Goal: Transaction & Acquisition: Purchase product/service

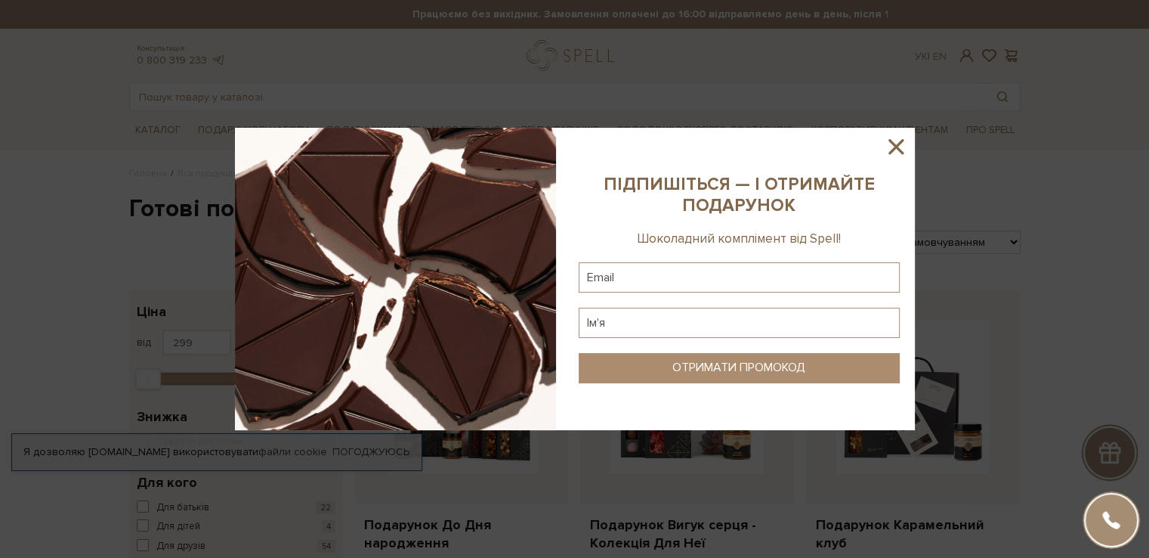
click at [902, 143] on icon at bounding box center [896, 147] width 26 height 26
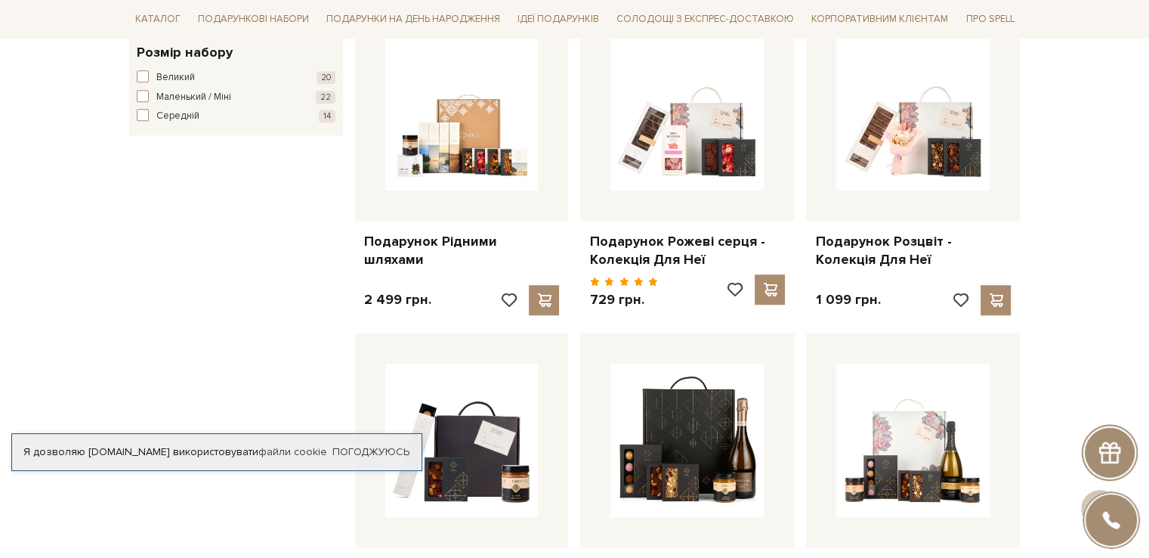
scroll to position [926, 0]
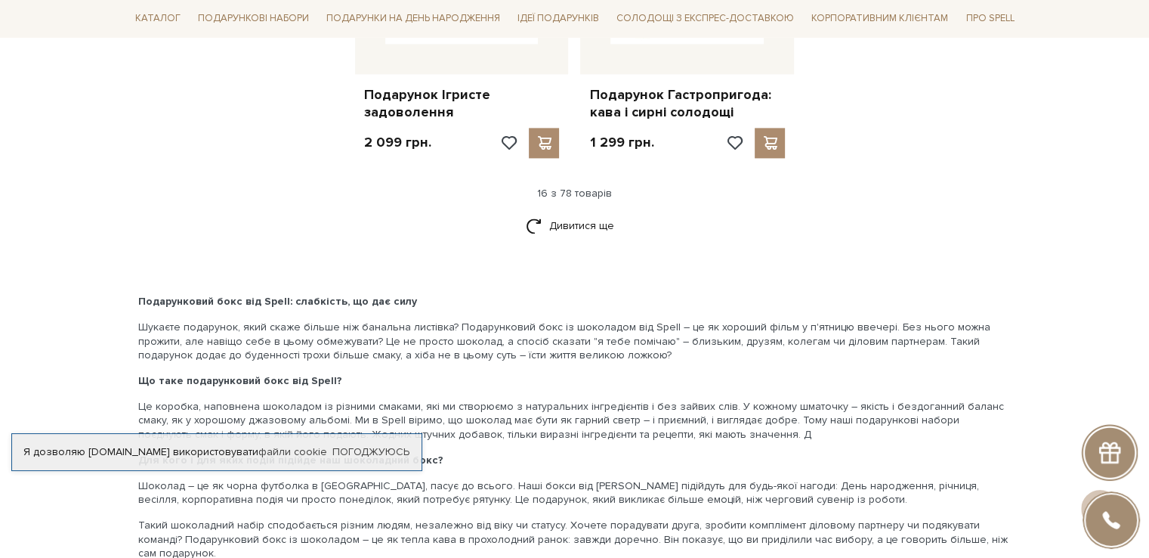
scroll to position [2071, 0]
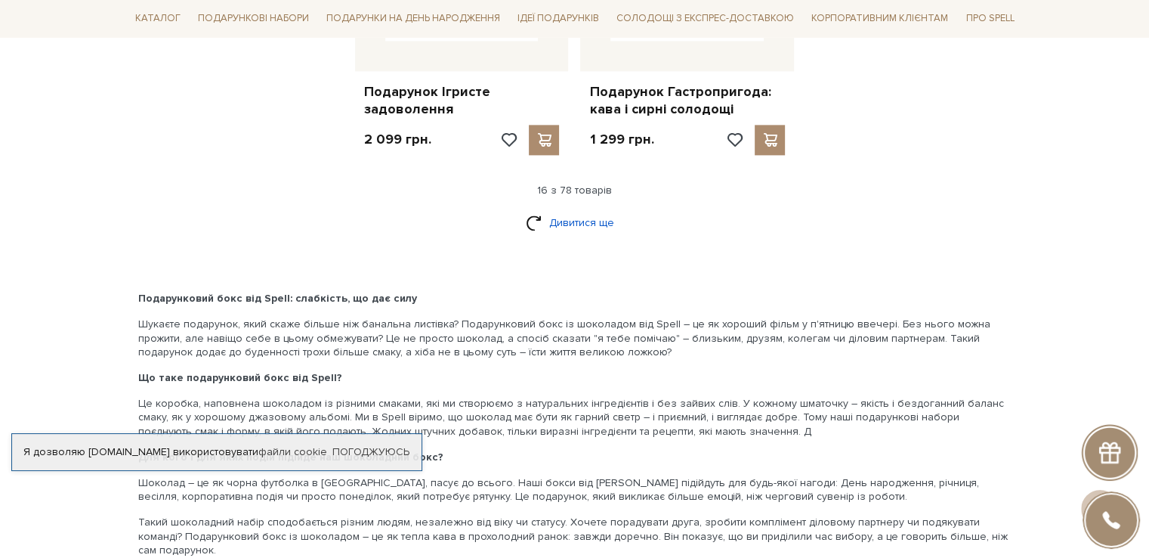
click at [557, 215] on link "Дивитися ще" at bounding box center [575, 222] width 98 height 26
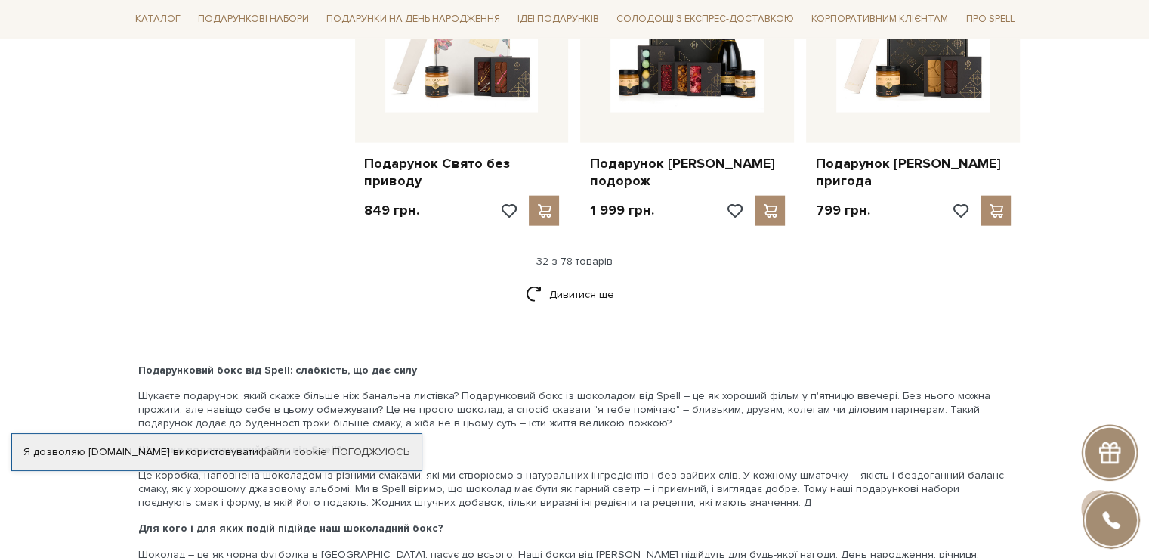
scroll to position [3573, 0]
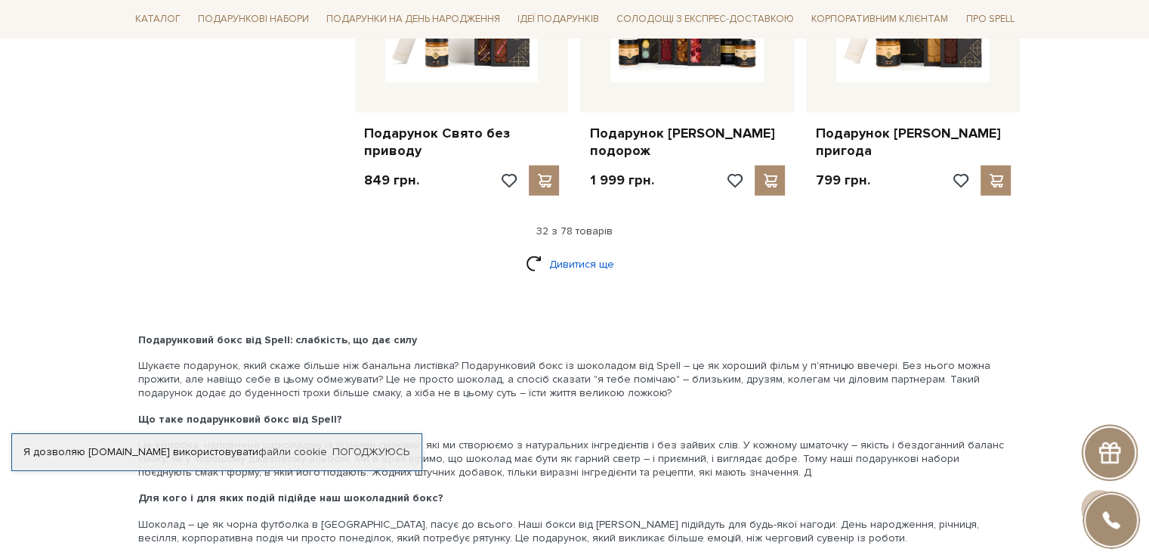
click at [590, 277] on link "Дивитися ще" at bounding box center [575, 264] width 98 height 26
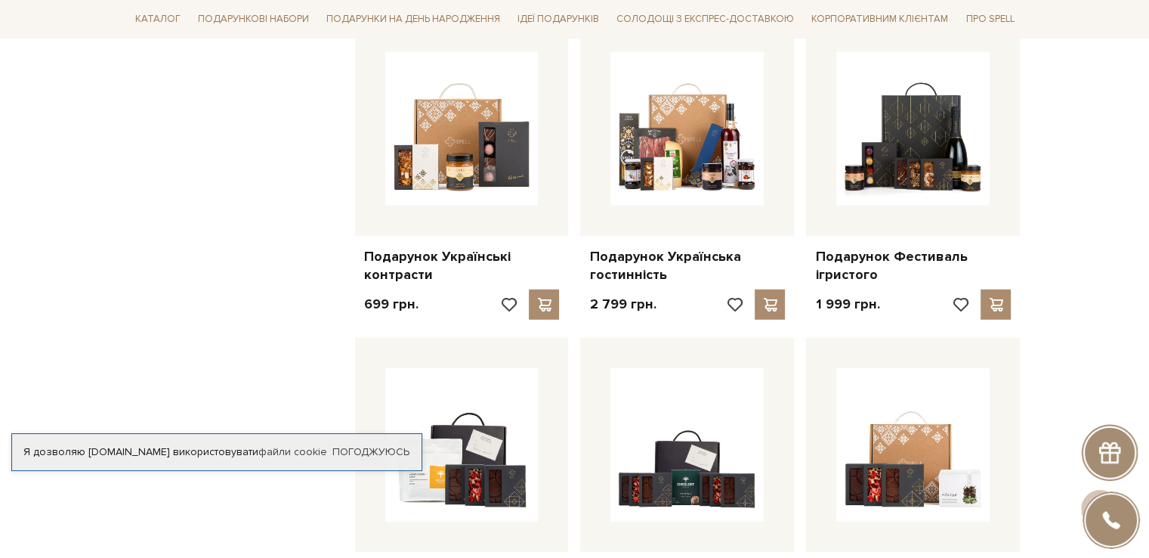
scroll to position [4083, 0]
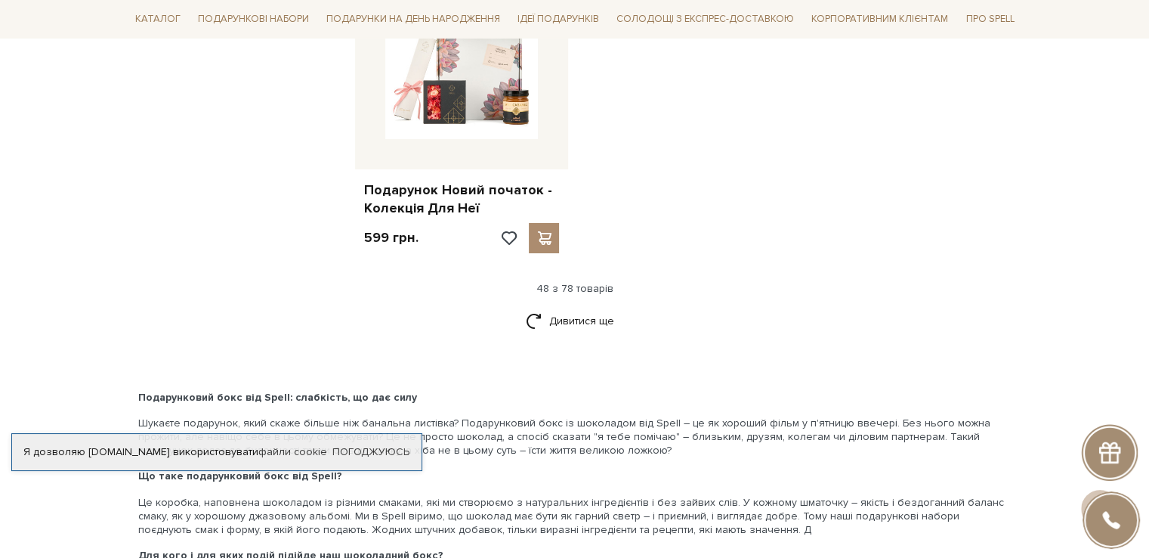
scroll to position [5405, 0]
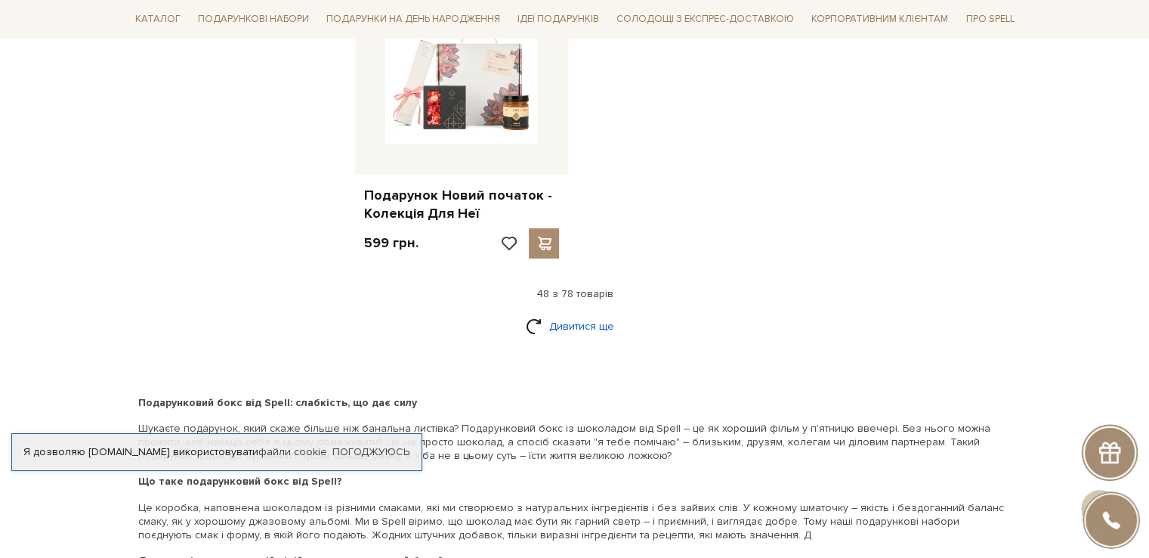
click at [572, 332] on link "Дивитися ще" at bounding box center [575, 326] width 98 height 26
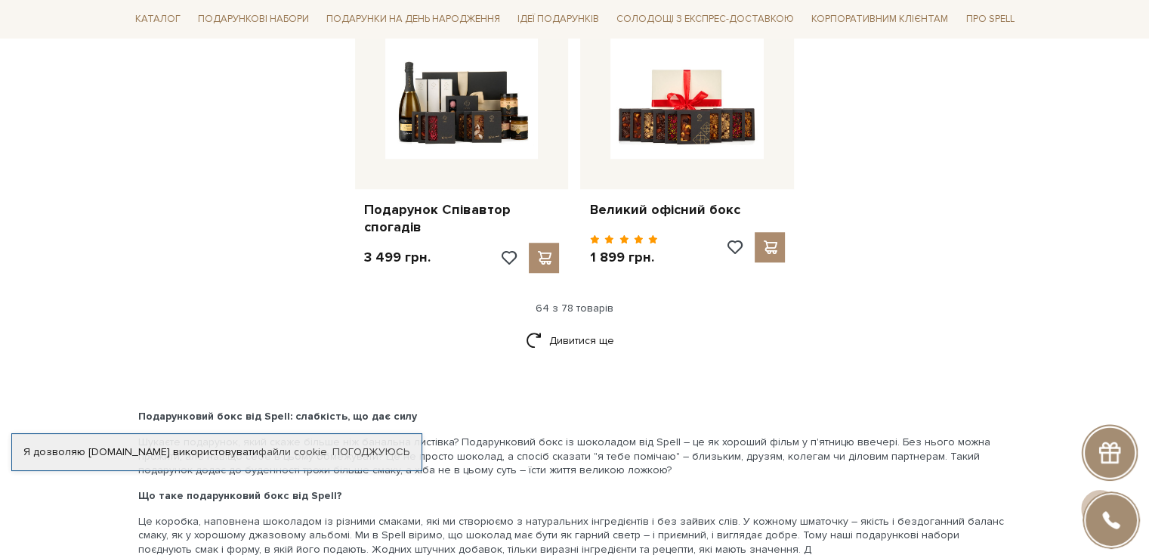
scroll to position [6989, 0]
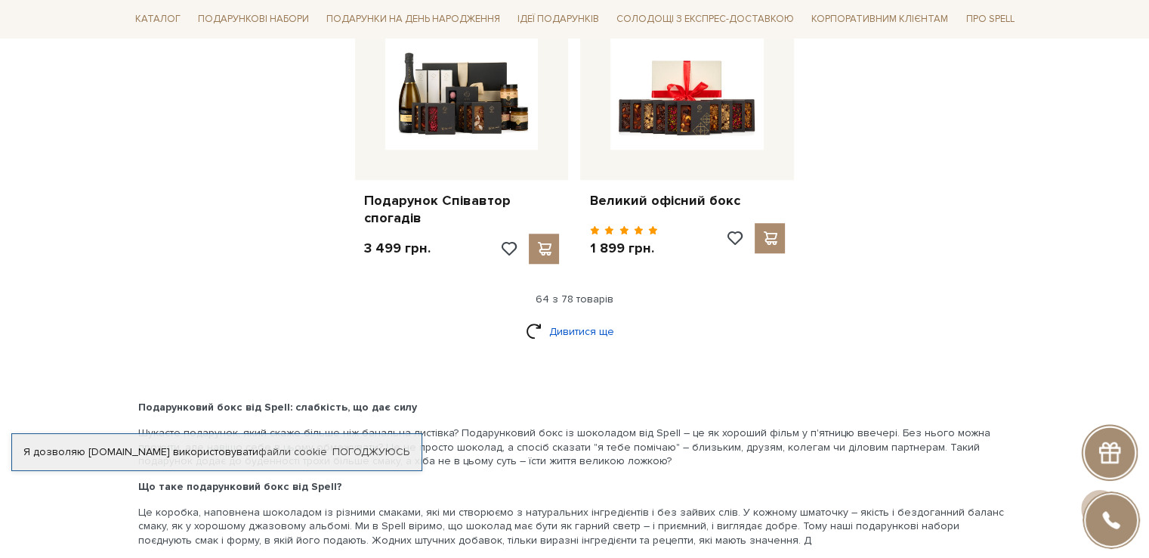
click at [573, 329] on link "Дивитися ще" at bounding box center [575, 331] width 98 height 26
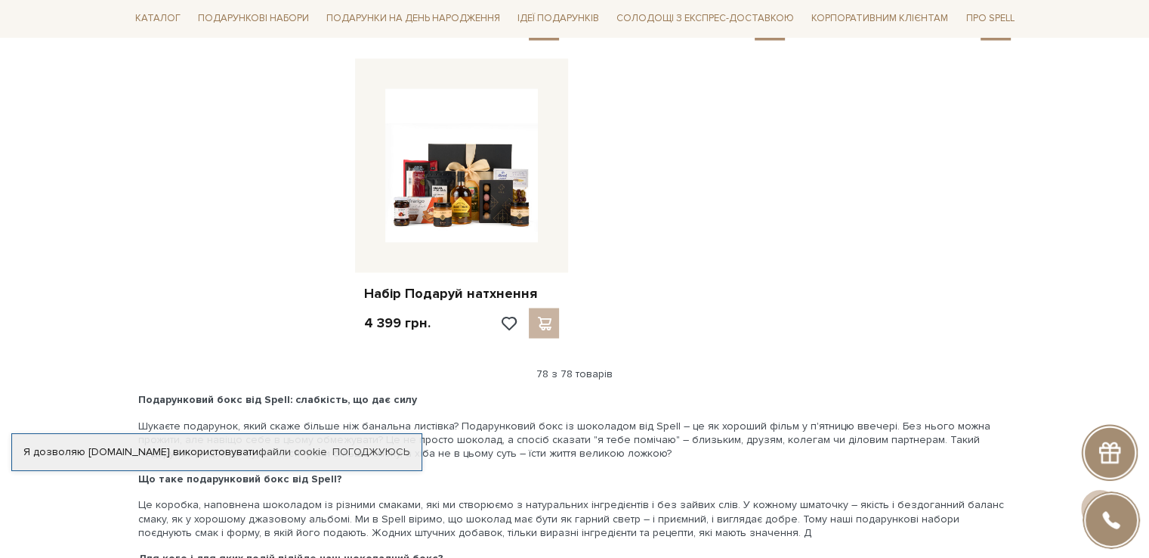
scroll to position [8476, 0]
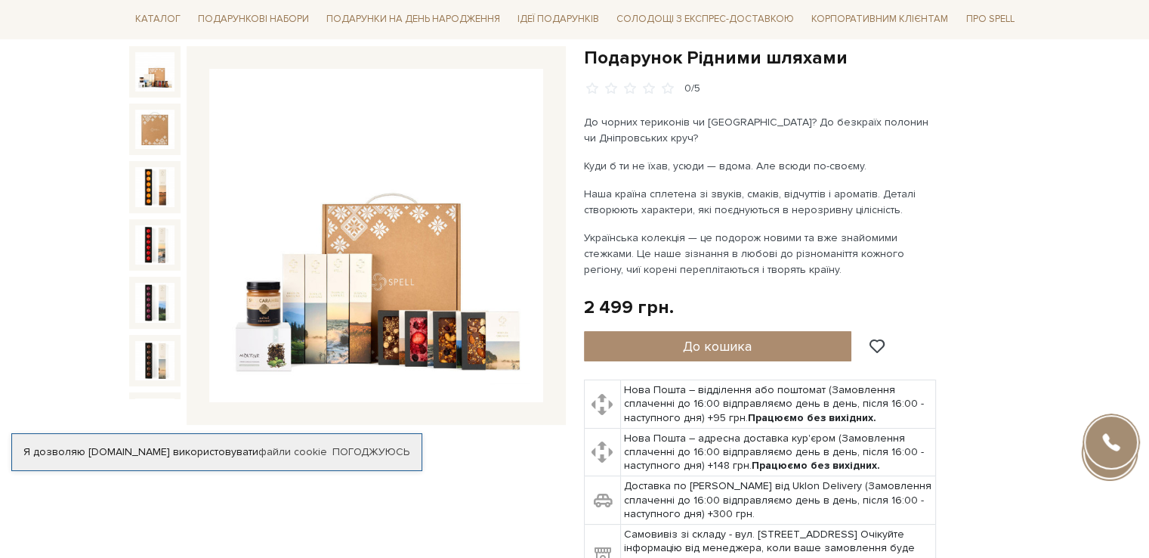
scroll to position [153, 0]
click at [432, 284] on img at bounding box center [376, 236] width 334 height 334
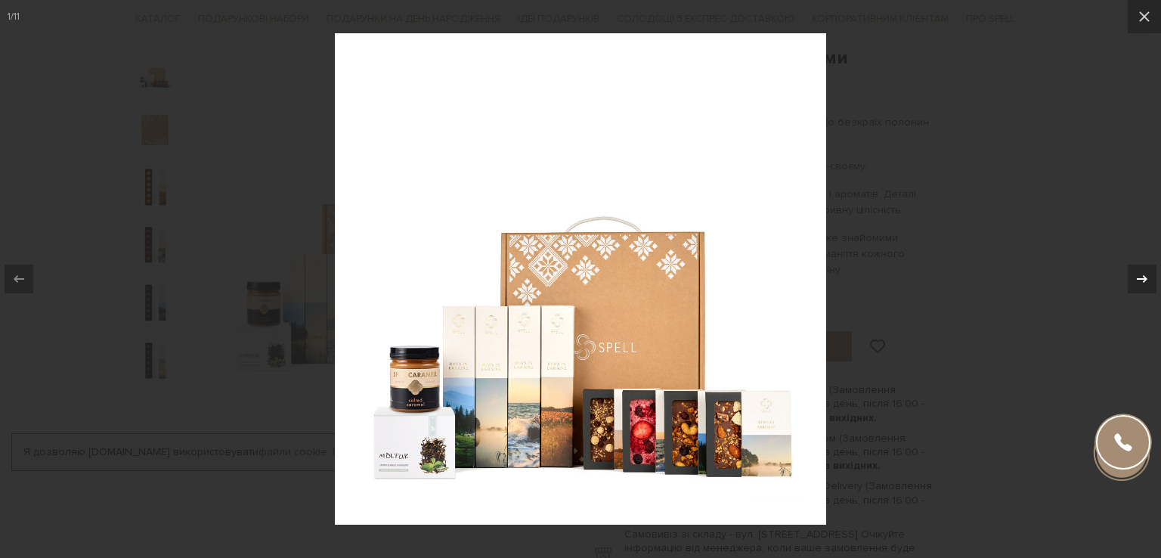
click at [1146, 278] on icon at bounding box center [1142, 279] width 11 height 8
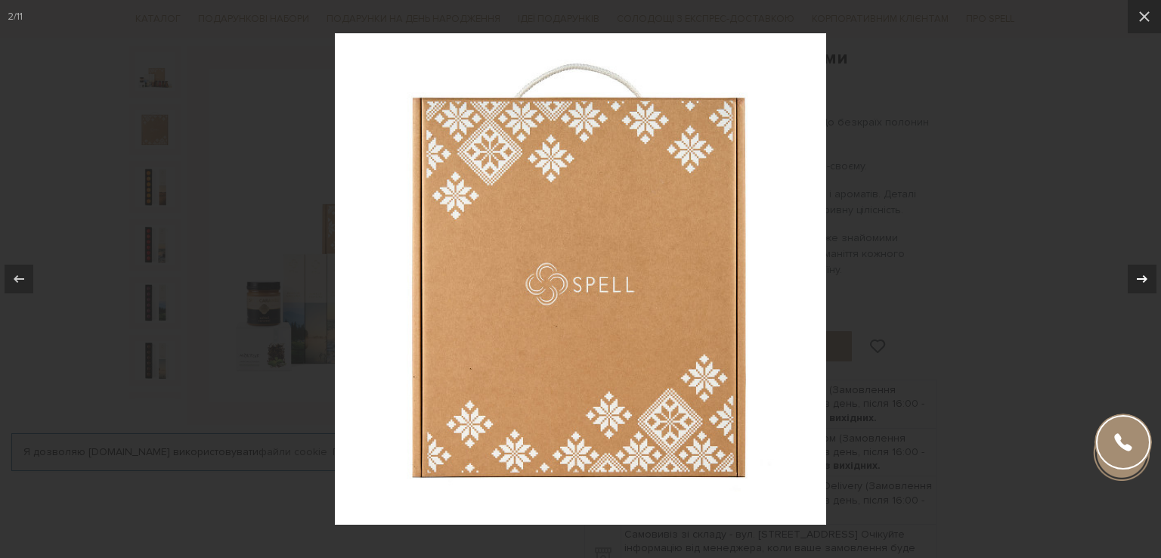
click at [1146, 278] on icon at bounding box center [1142, 279] width 11 height 8
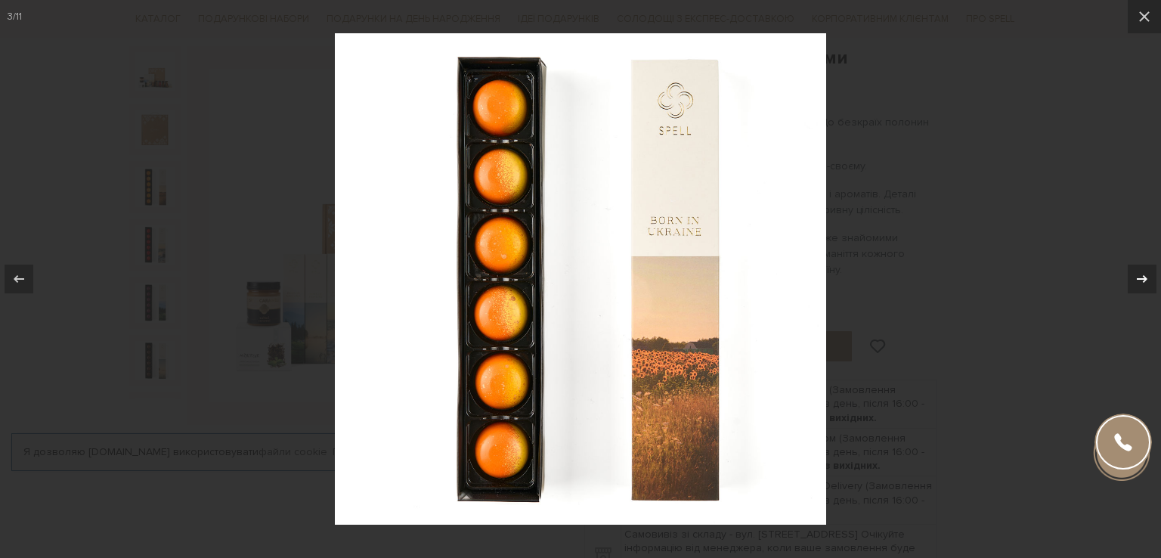
click at [1146, 278] on icon at bounding box center [1142, 279] width 11 height 8
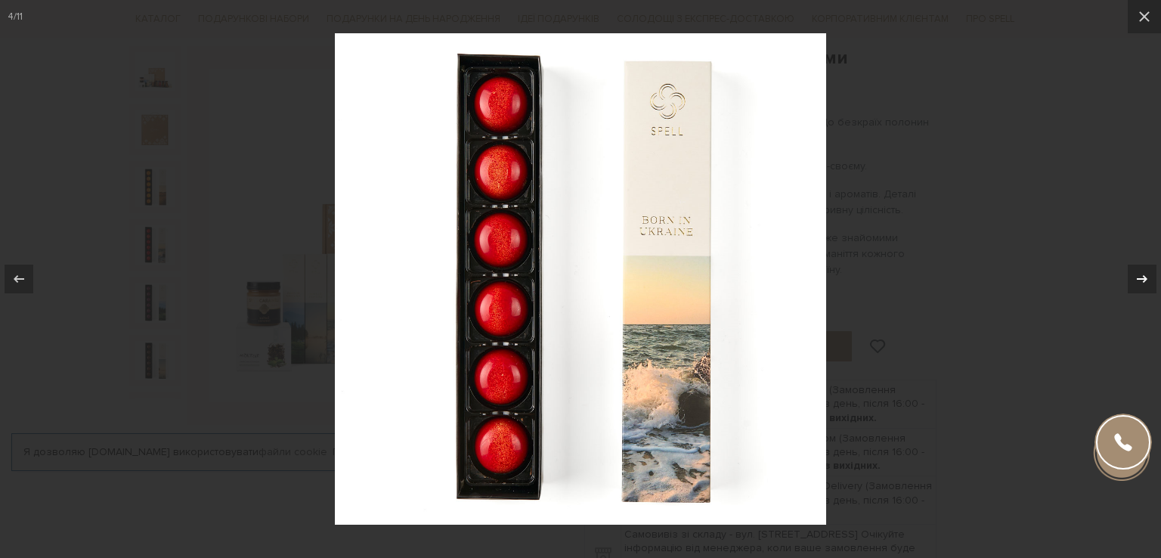
click at [1146, 278] on icon at bounding box center [1142, 279] width 11 height 8
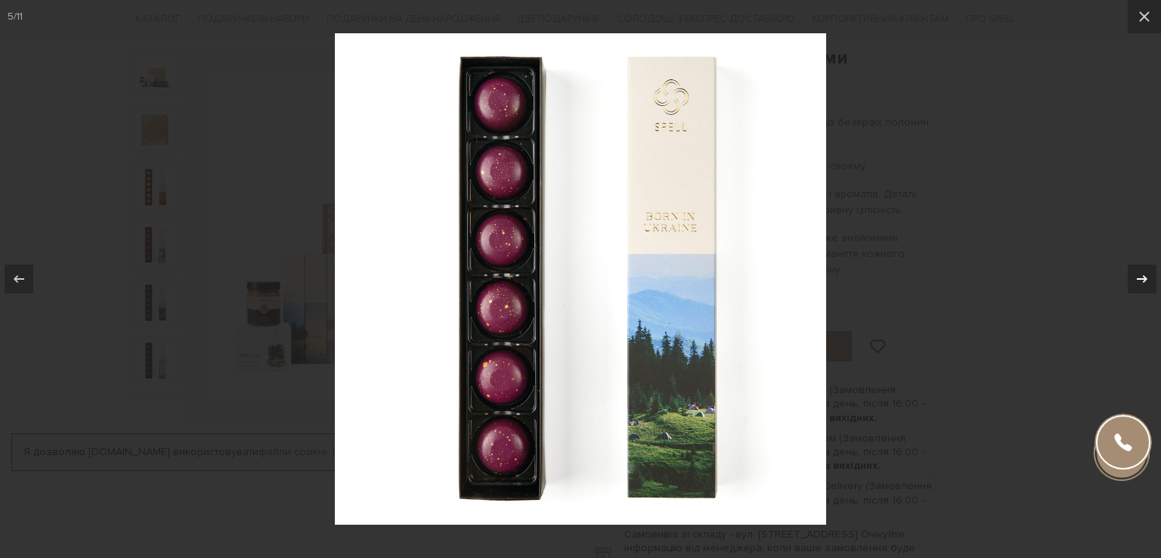
click at [1146, 278] on icon at bounding box center [1142, 279] width 11 height 8
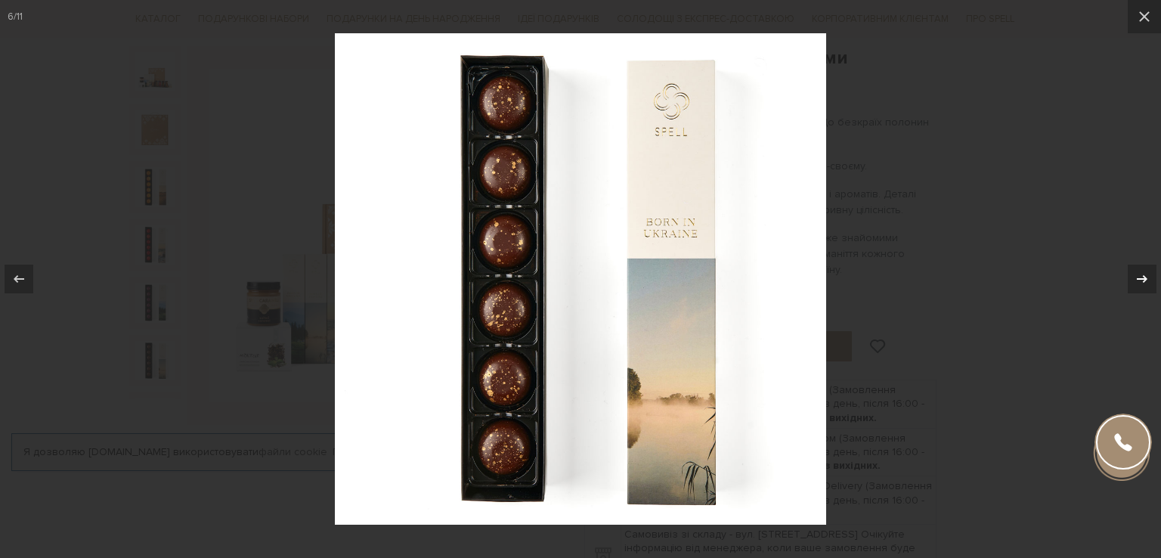
click at [1146, 278] on icon at bounding box center [1142, 279] width 11 height 8
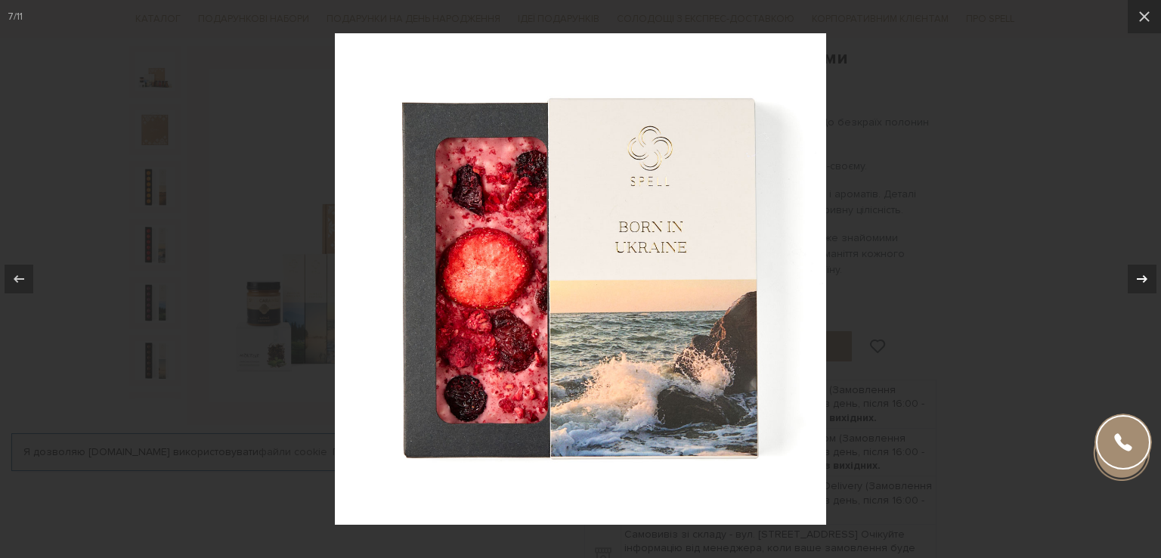
click at [1146, 278] on icon at bounding box center [1142, 279] width 11 height 8
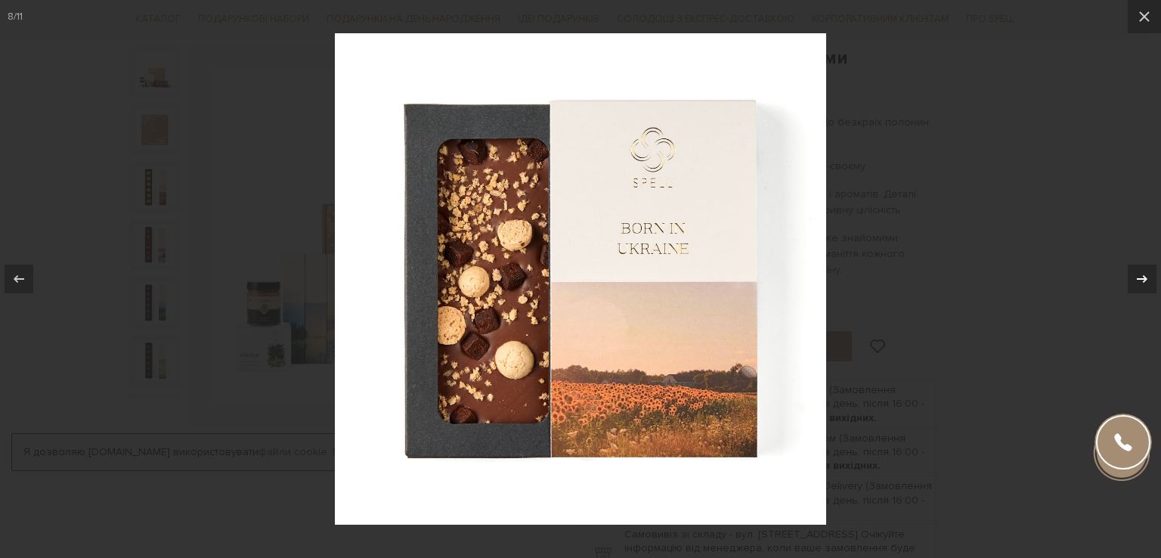
click at [1146, 278] on icon at bounding box center [1142, 279] width 11 height 8
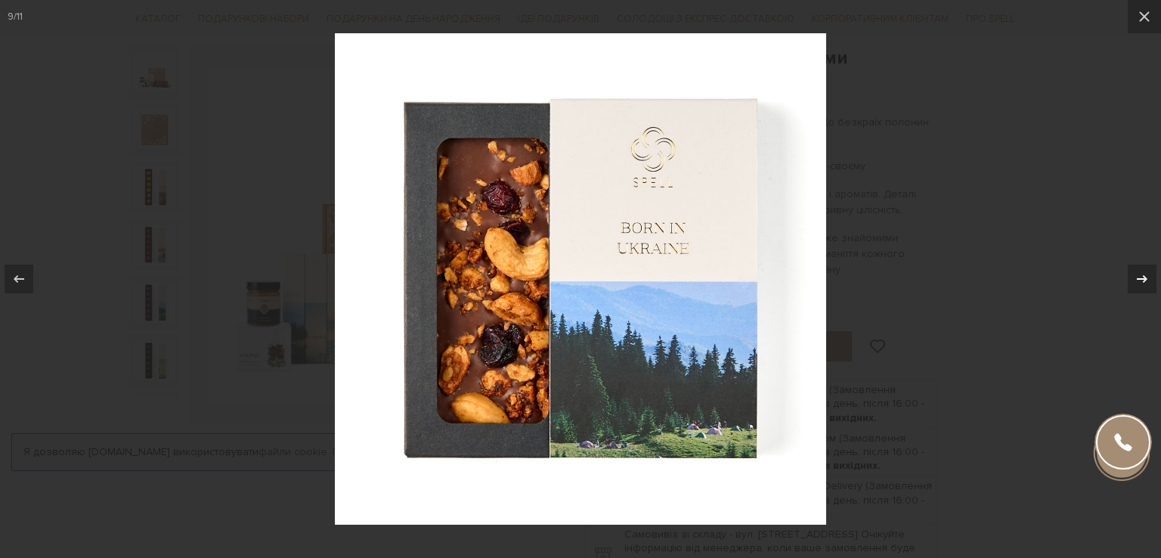
click at [1146, 278] on icon at bounding box center [1142, 279] width 11 height 8
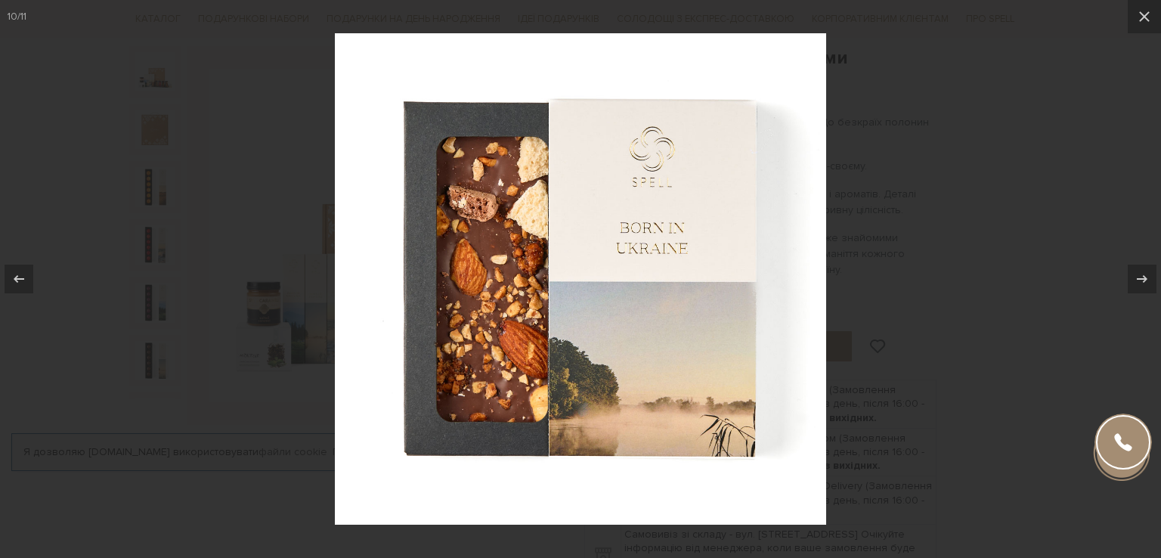
click at [977, 325] on div at bounding box center [580, 279] width 1161 height 558
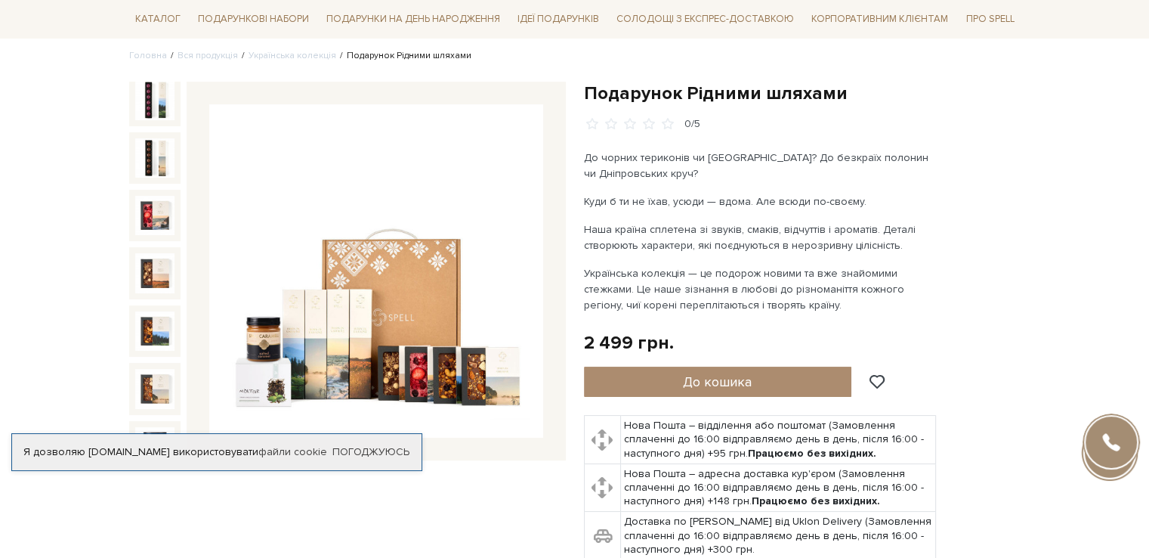
scroll to position [119, 0]
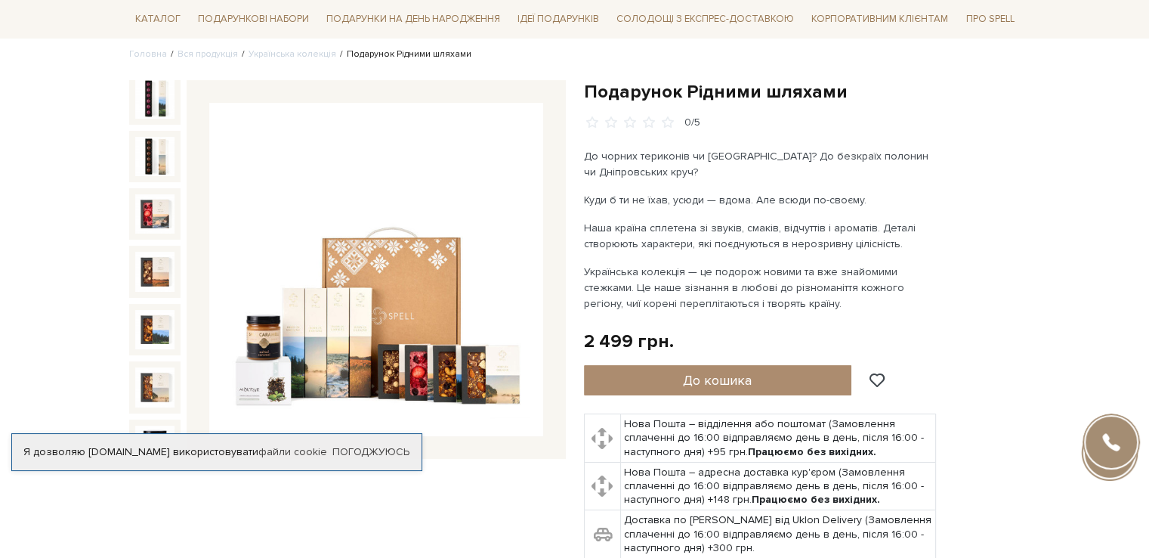
click at [453, 271] on img at bounding box center [376, 270] width 334 height 334
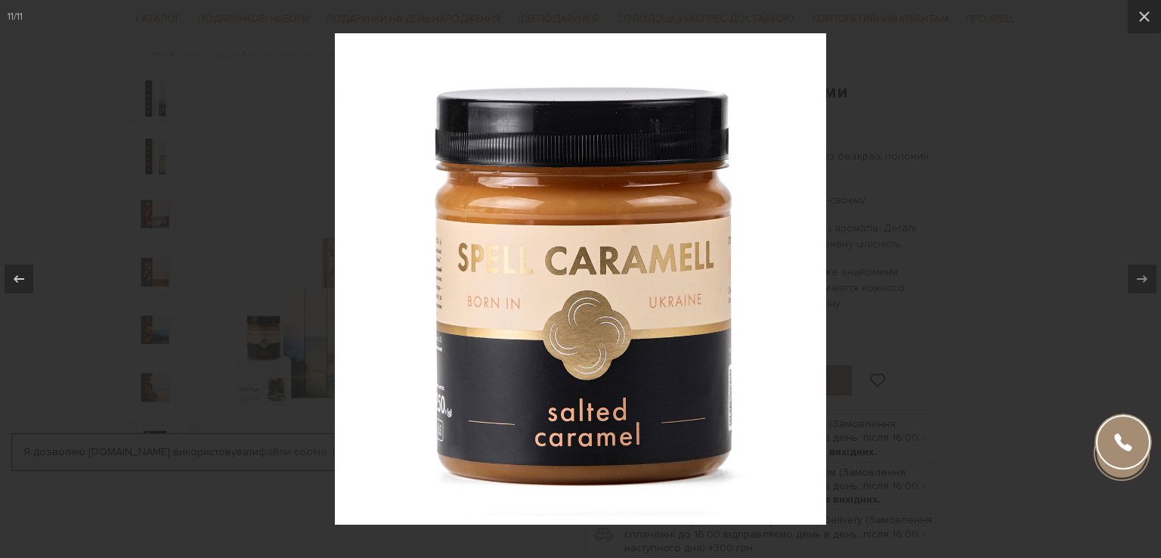
click at [882, 209] on div at bounding box center [580, 279] width 1161 height 558
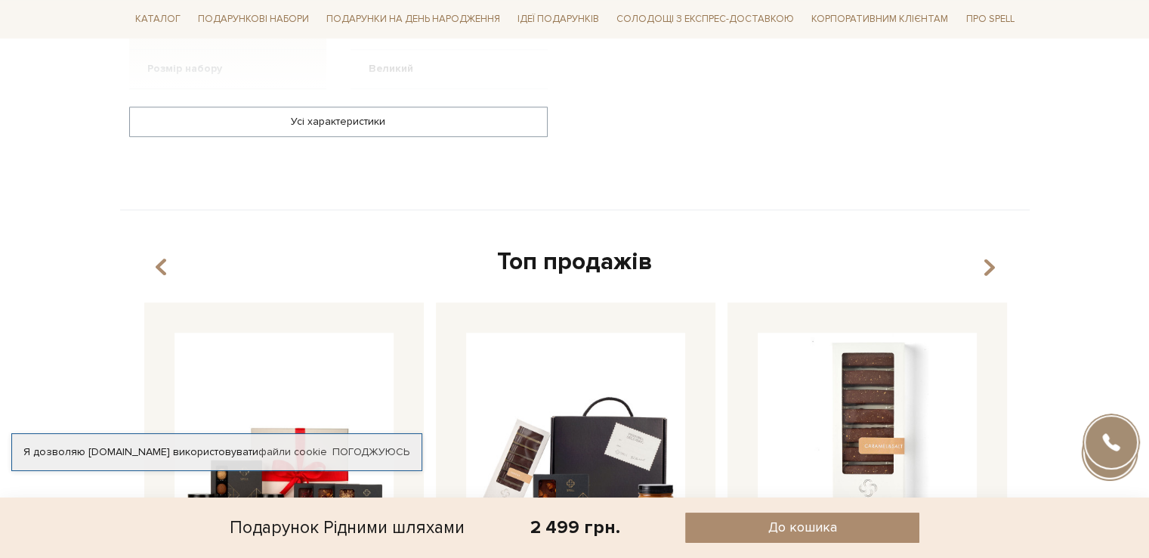
scroll to position [1064, 0]
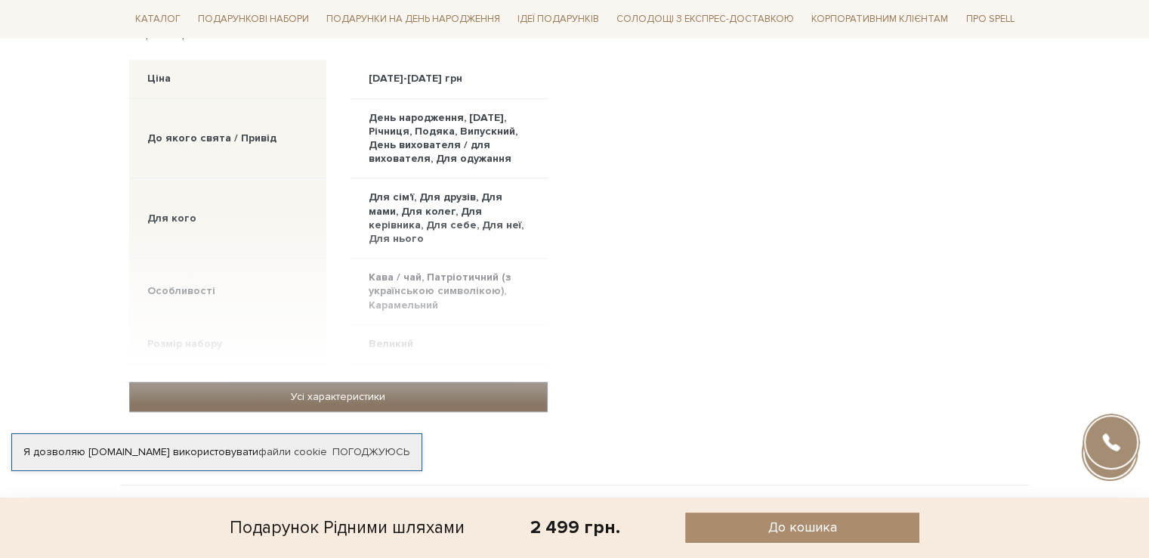
click at [408, 382] on link "Усі характеристики" at bounding box center [338, 396] width 417 height 29
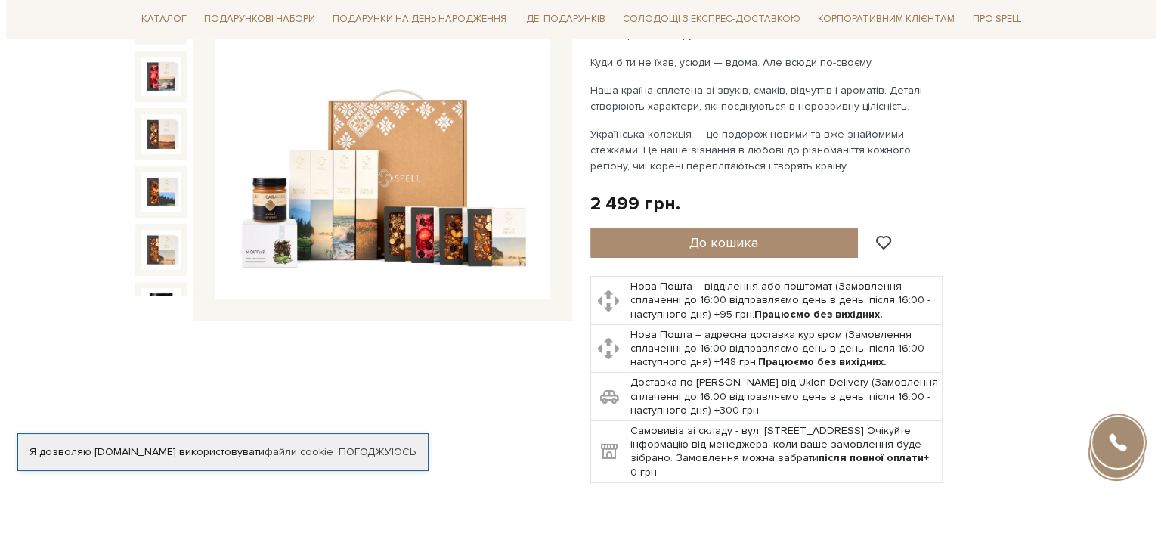
scroll to position [259, 0]
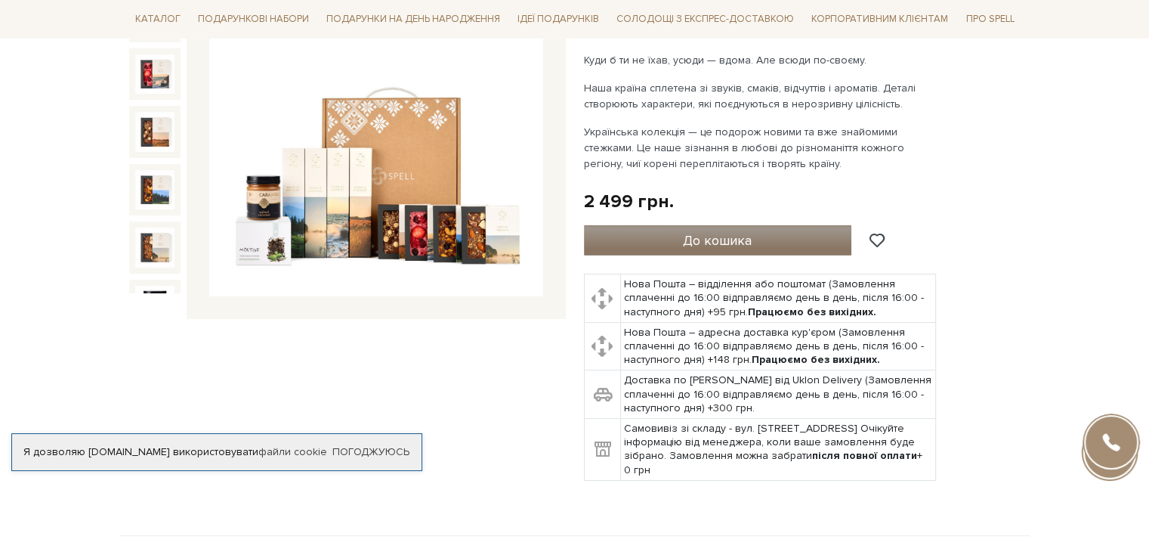
click at [752, 241] on button "До кошика" at bounding box center [718, 240] width 268 height 30
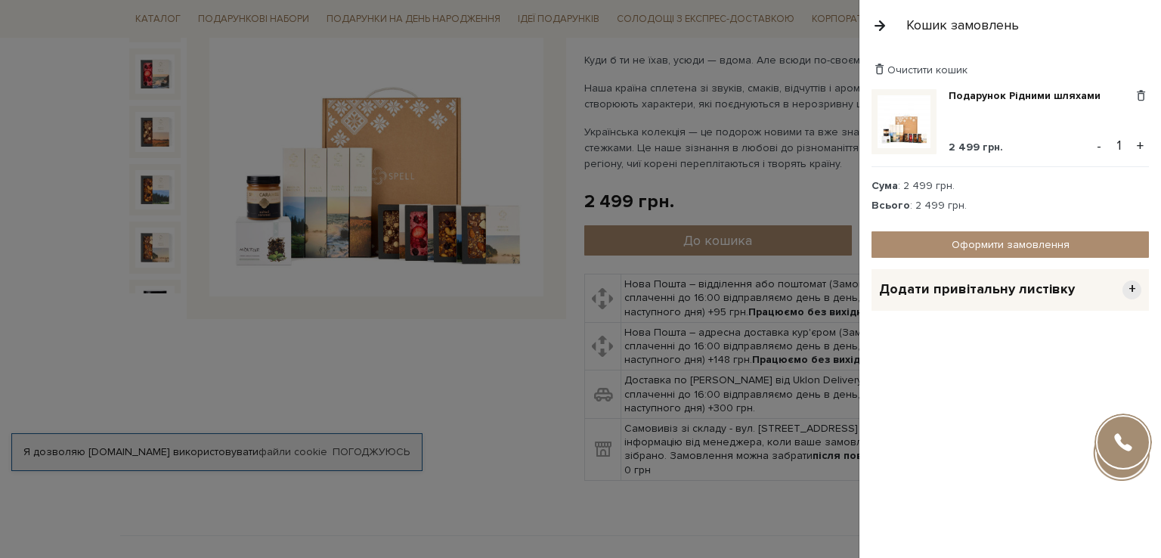
click at [963, 289] on span "Додати привітальну листівку" at bounding box center [977, 288] width 196 height 17
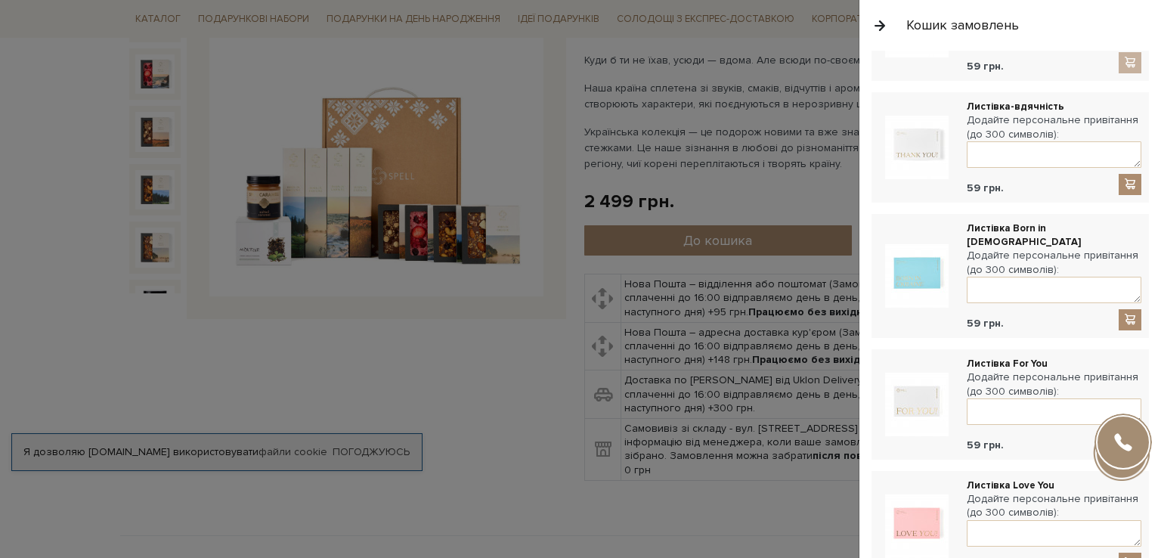
scroll to position [741, 0]
click at [930, 274] on img at bounding box center [916, 277] width 63 height 63
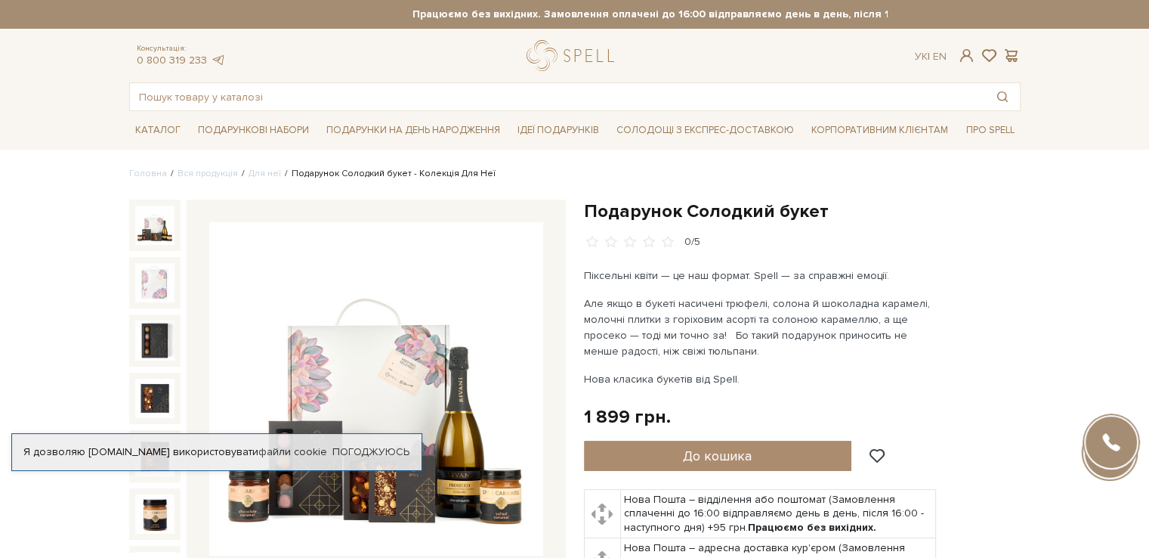
click at [384, 443] on div "Я дозволяю spellchocolate.com використовувати файли cookie Погоджуюсь" at bounding box center [216, 452] width 411 height 38
click at [387, 445] on link "Погоджуюсь" at bounding box center [370, 452] width 77 height 14
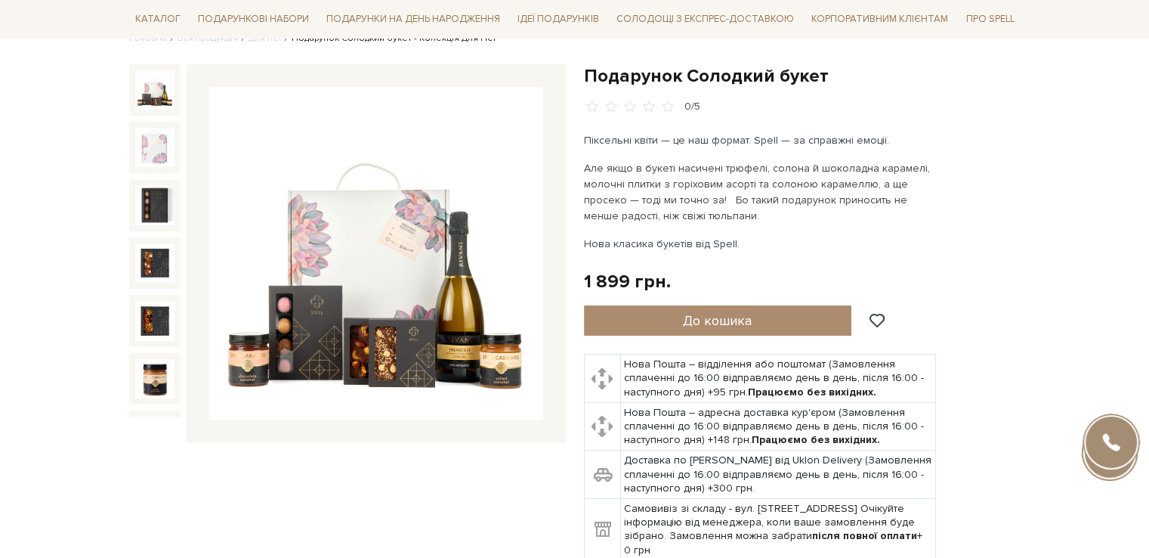
scroll to position [136, 0]
click at [384, 227] on img at bounding box center [376, 253] width 334 height 334
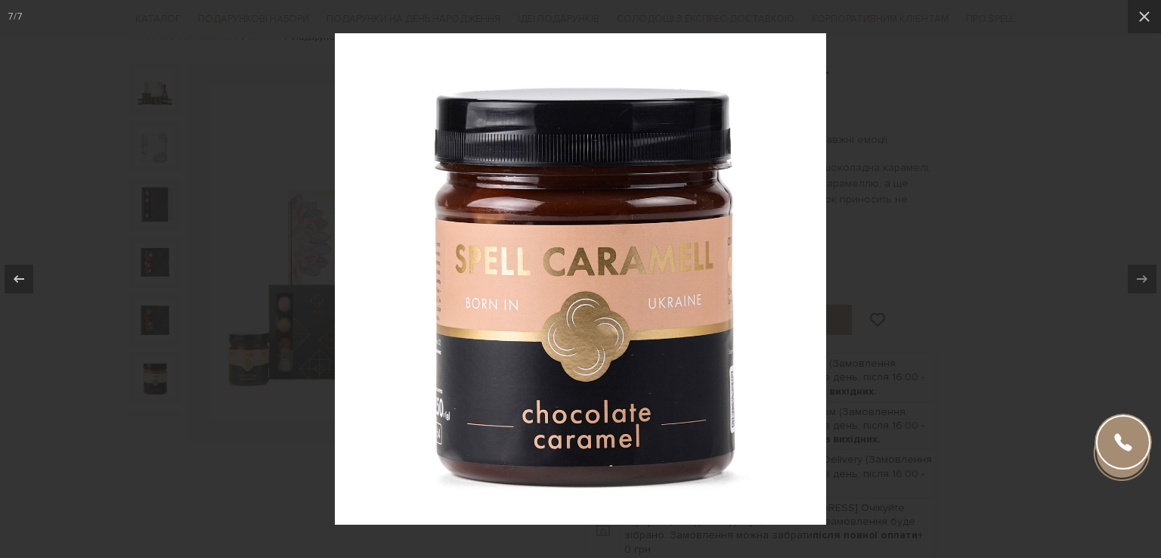
click at [883, 224] on div at bounding box center [580, 279] width 1161 height 558
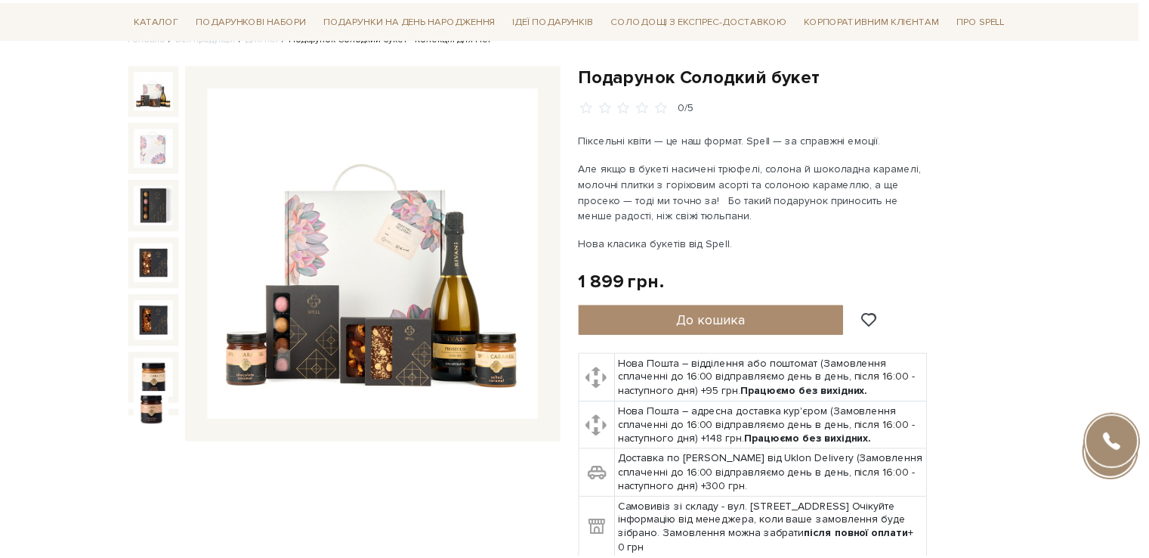
scroll to position [11, 0]
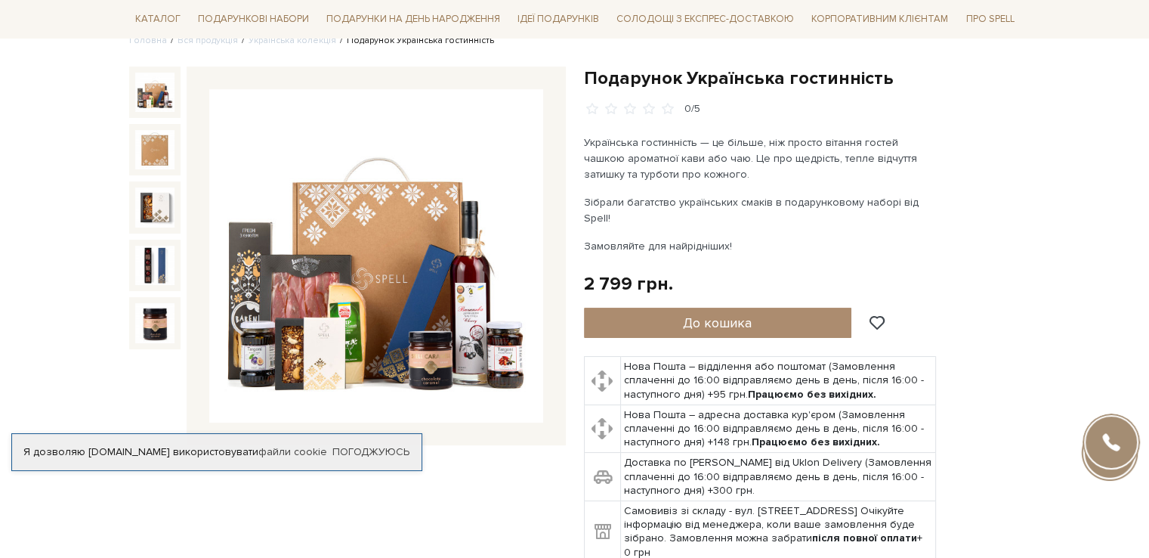
scroll to position [135, 0]
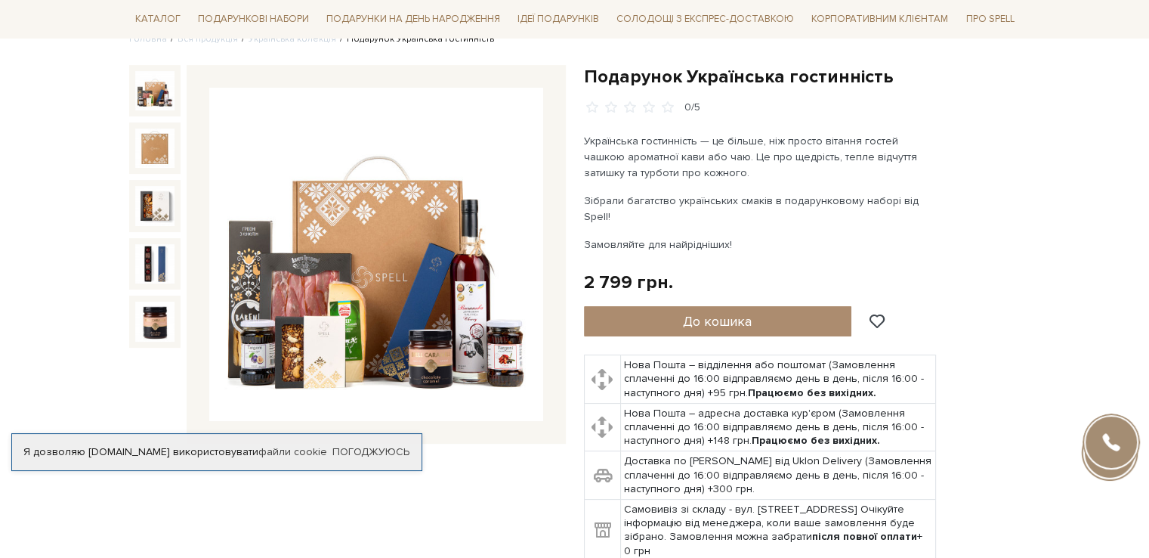
click at [465, 326] on img at bounding box center [376, 255] width 334 height 334
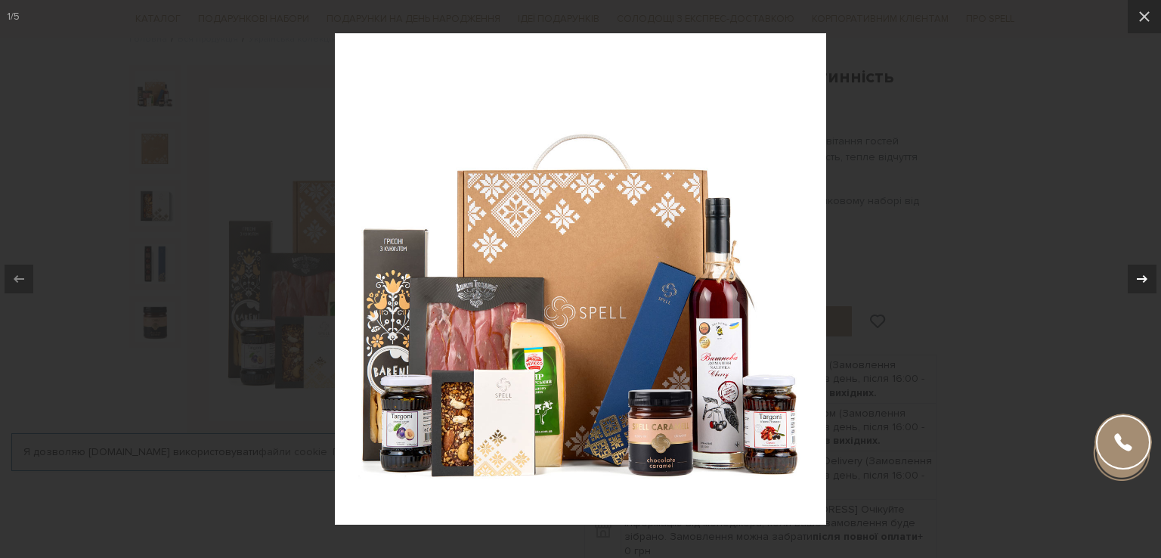
click at [1146, 276] on icon at bounding box center [1142, 279] width 18 height 18
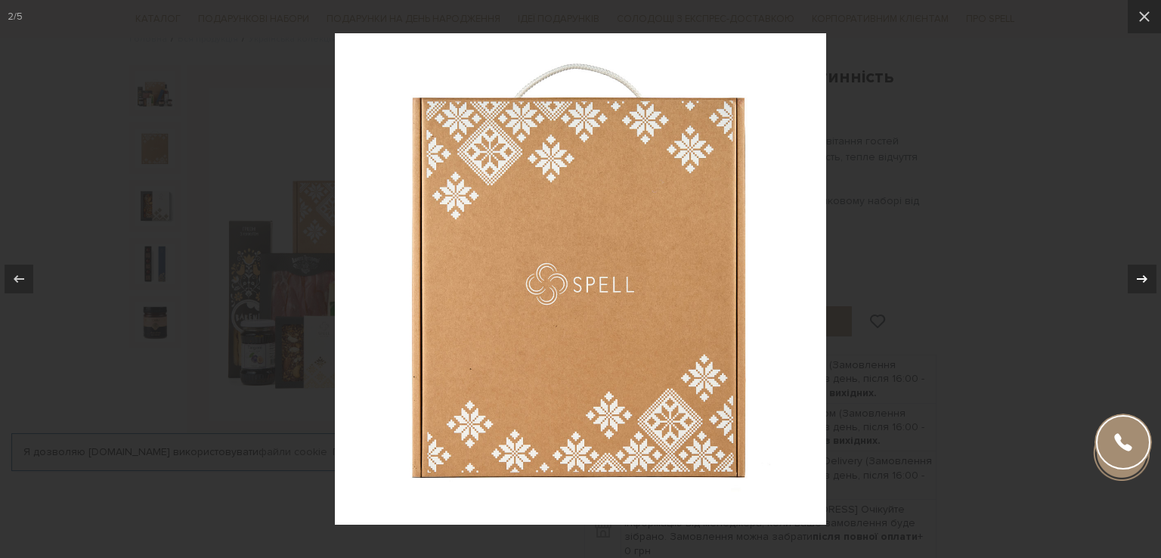
click at [1146, 276] on icon at bounding box center [1142, 279] width 18 height 18
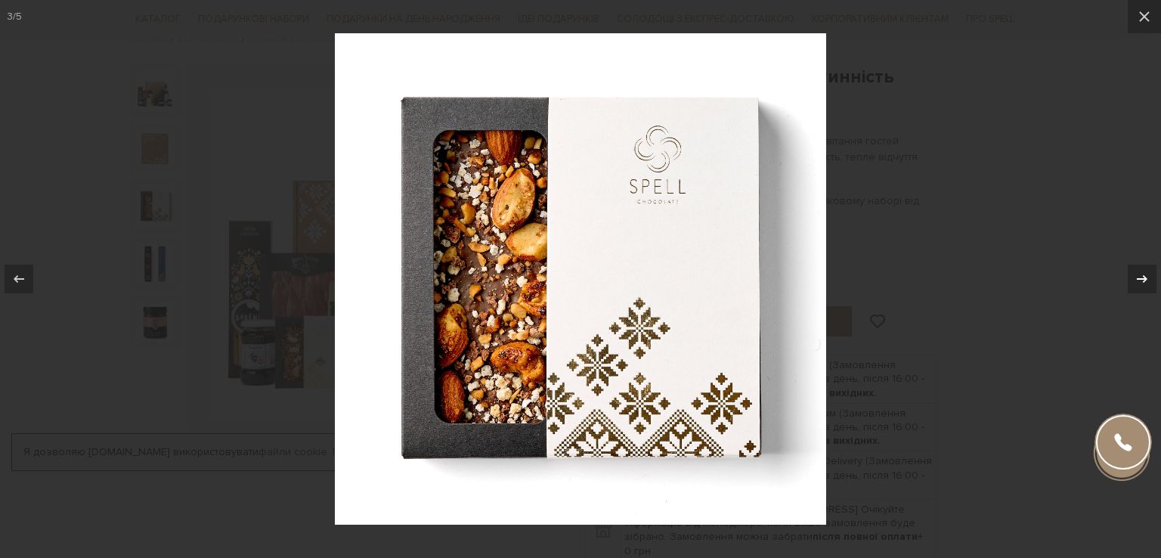
click at [1146, 276] on icon at bounding box center [1142, 279] width 18 height 18
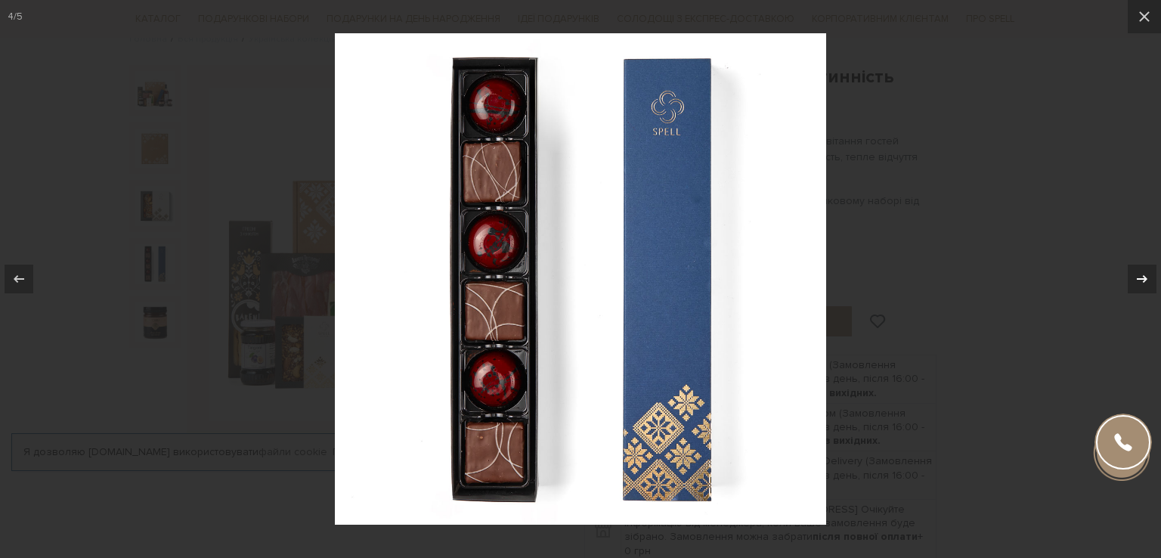
click at [1146, 276] on icon at bounding box center [1142, 279] width 18 height 18
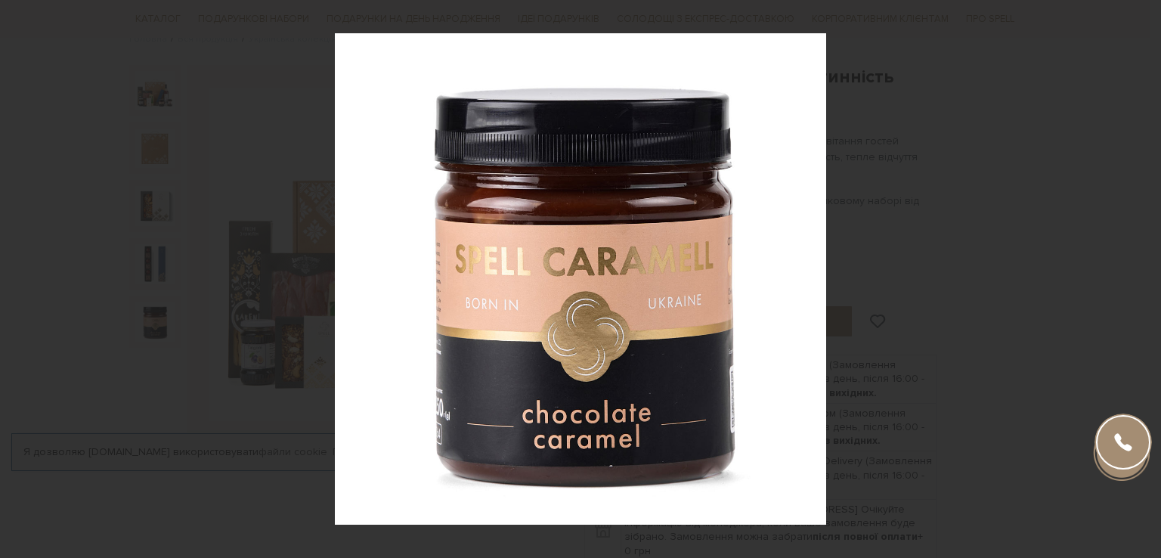
click at [1146, 276] on div "5 / 5" at bounding box center [580, 279] width 1161 height 558
click at [990, 293] on div at bounding box center [580, 279] width 1161 height 558
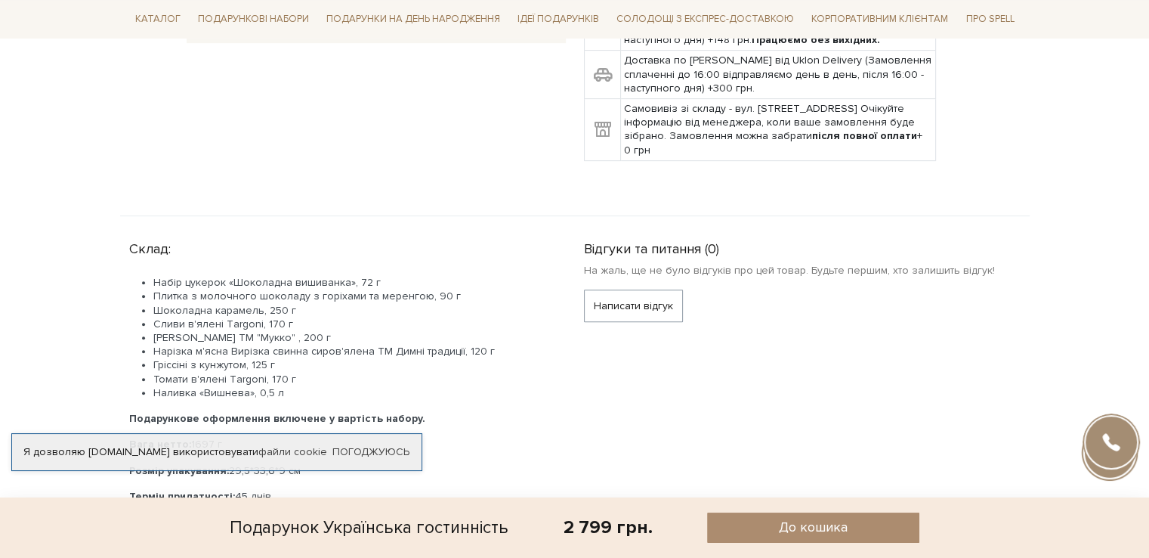
scroll to position [534, 0]
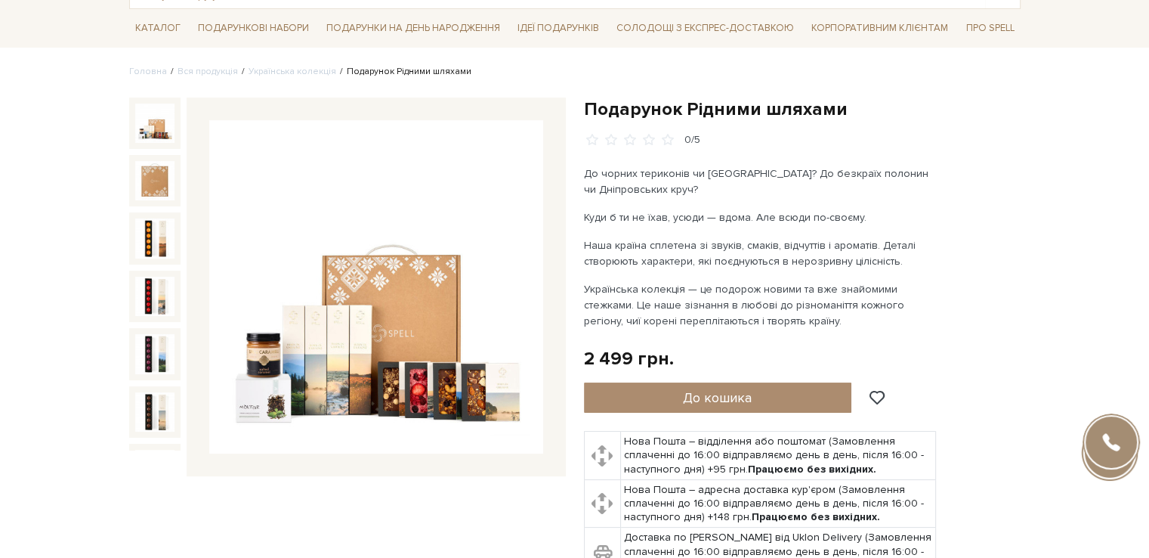
scroll to position [101, 0]
click at [1022, 530] on div "Подарунок Рідними шляхами 0/5" at bounding box center [802, 377] width 455 height 558
click at [967, 524] on div "Подарунок Рідними шляхами 0/5" at bounding box center [802, 368] width 437 height 540
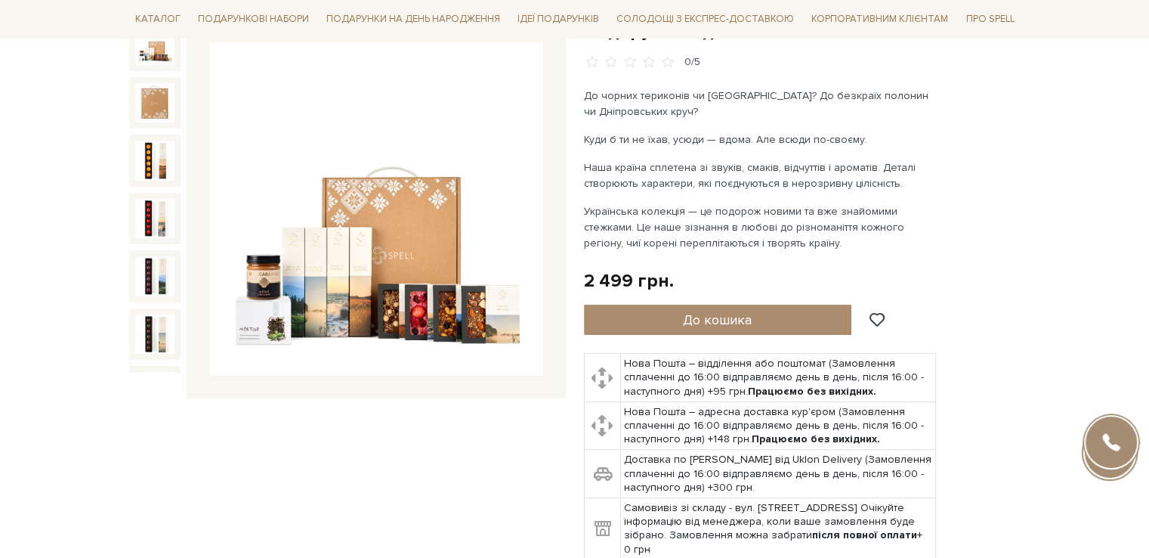
scroll to position [170, 0]
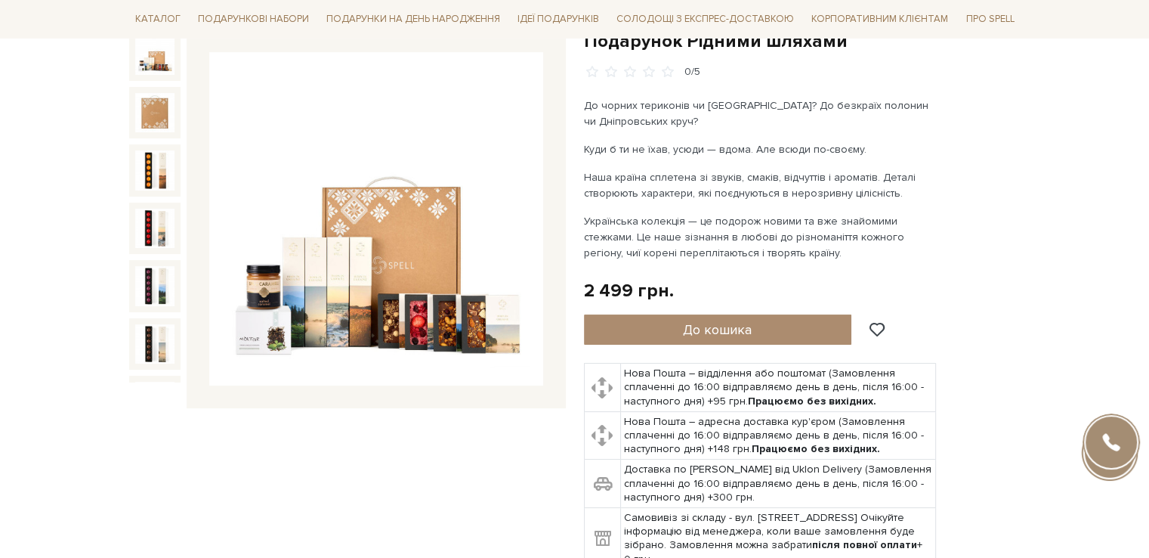
click at [227, 451] on div "Подарунок Рідними шляхами 0/5" at bounding box center [347, 308] width 455 height 558
